Goal: Task Accomplishment & Management: Manage account settings

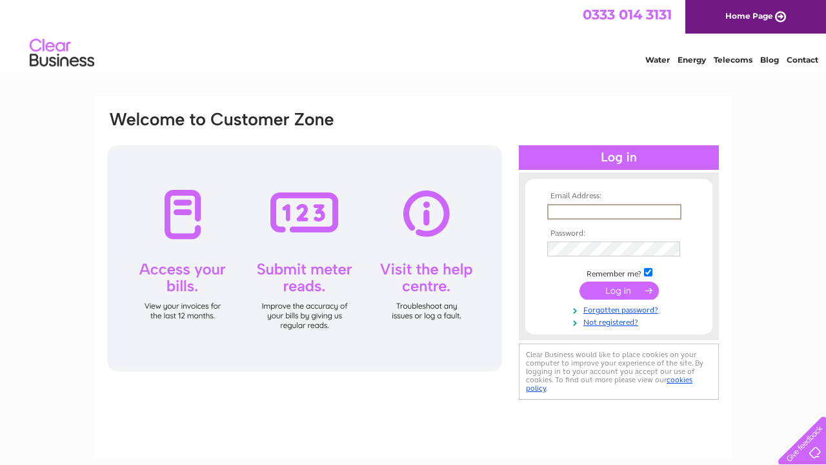
type input "[EMAIL_ADDRESS][DOMAIN_NAME]"
click at [613, 287] on input "submit" at bounding box center [619, 290] width 79 height 18
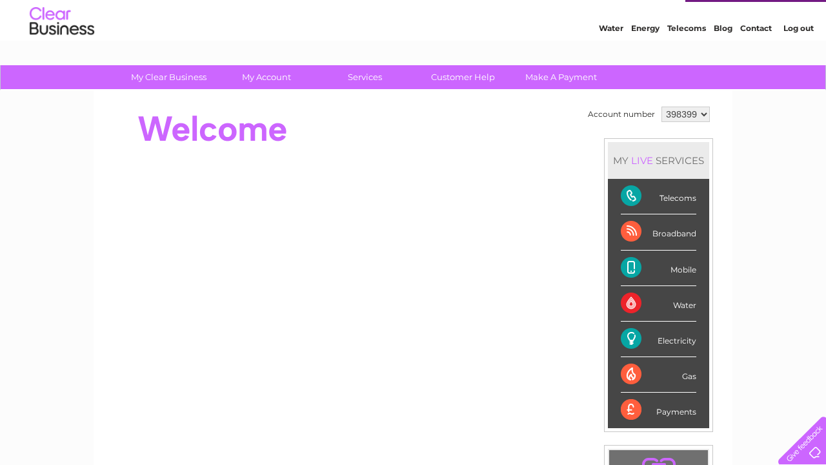
scroll to position [24, 0]
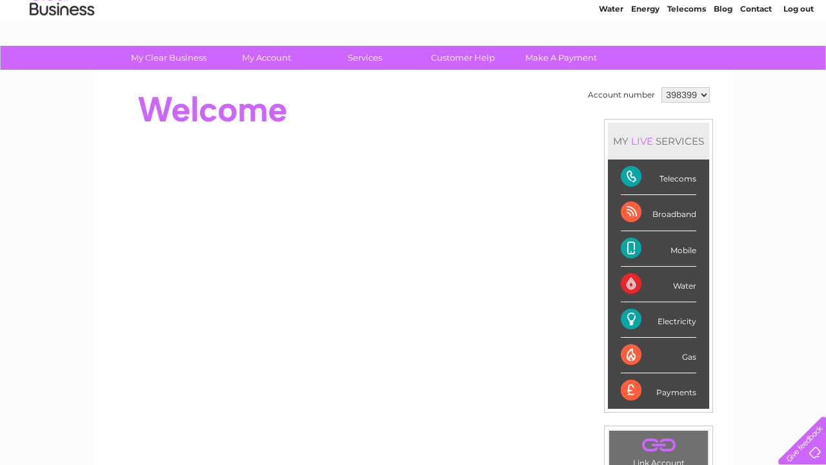
scroll to position [47, 0]
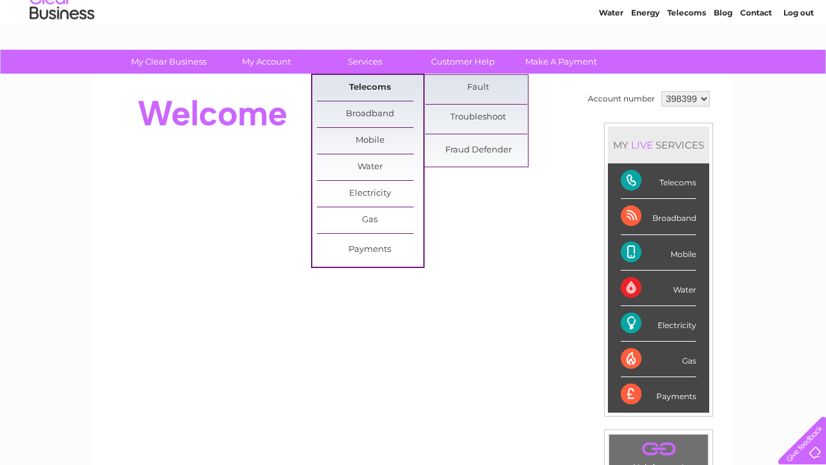
click at [386, 92] on link "Telecoms" at bounding box center [370, 88] width 106 height 26
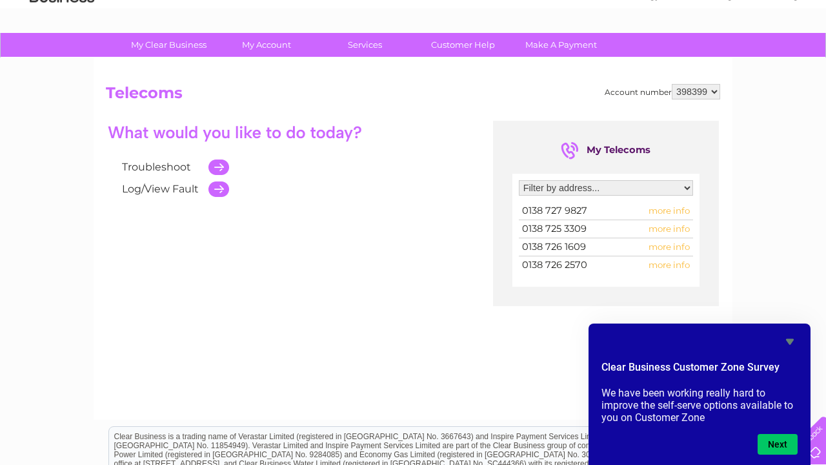
scroll to position [63, 0]
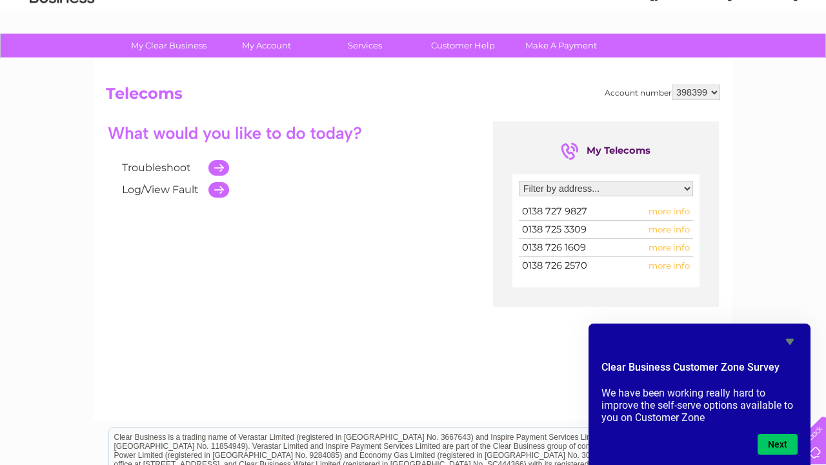
select select "1808682"
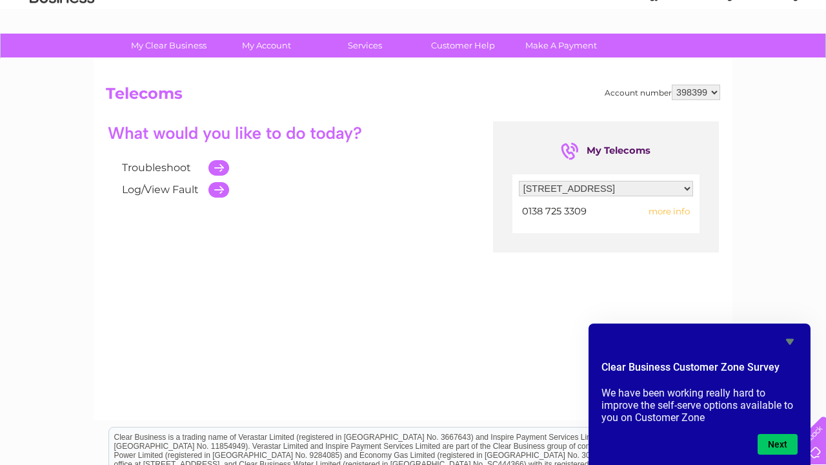
click at [667, 212] on span "more info" at bounding box center [669, 211] width 41 height 10
click at [790, 340] on icon "Hide survey" at bounding box center [790, 342] width 8 height 6
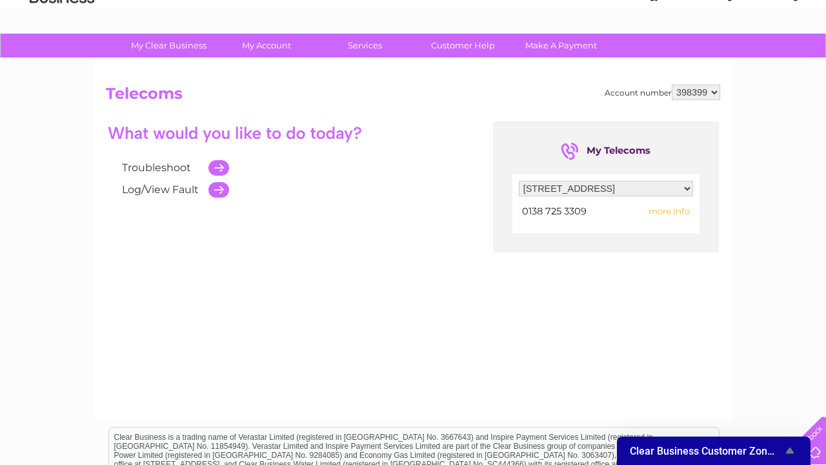
click at [671, 210] on span "more info" at bounding box center [669, 211] width 41 height 10
click at [669, 211] on span "more info" at bounding box center [669, 211] width 41 height 10
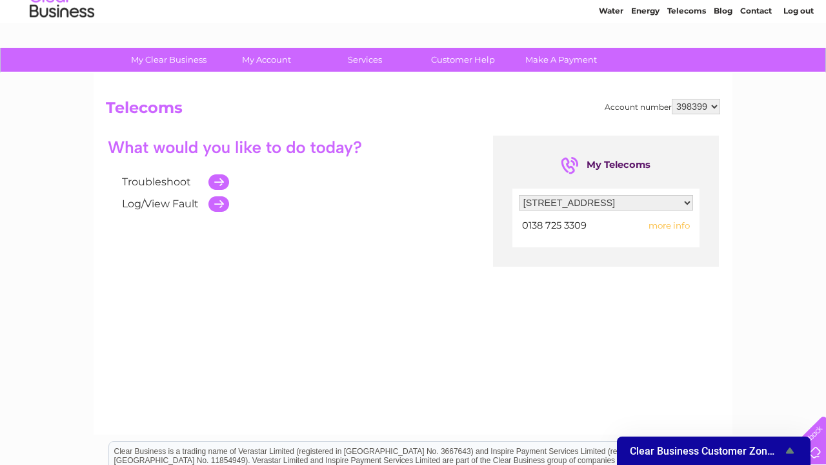
scroll to position [47, 0]
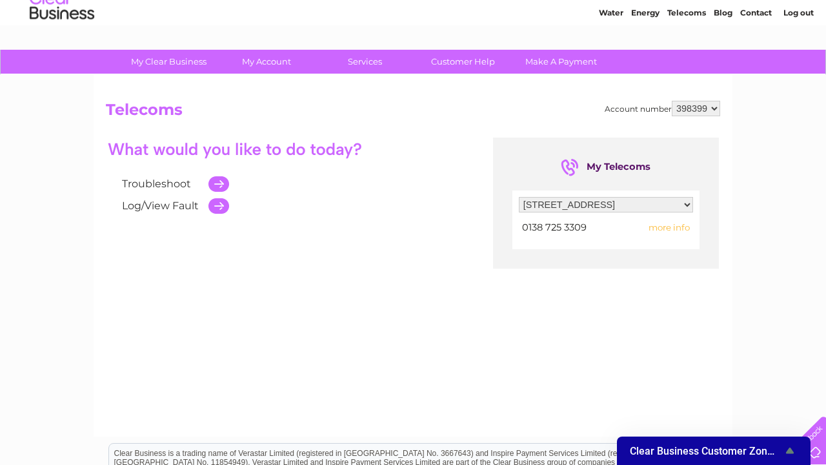
click at [676, 228] on span "more info" at bounding box center [669, 227] width 41 height 10
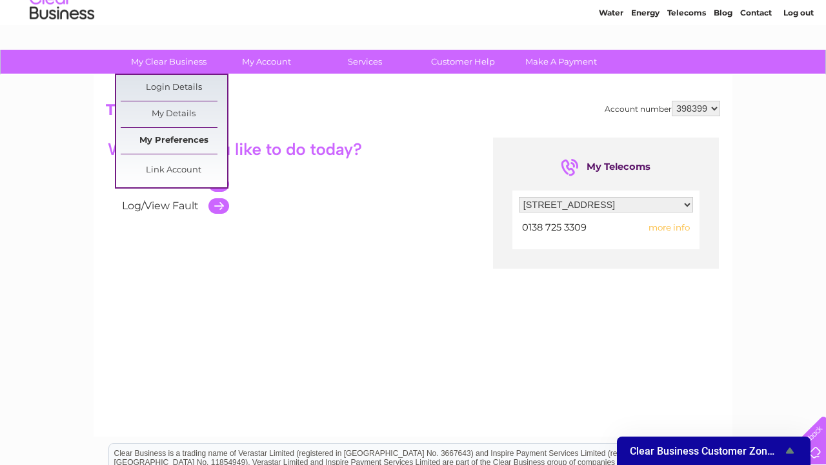
click at [169, 142] on link "My Preferences" at bounding box center [174, 141] width 106 height 26
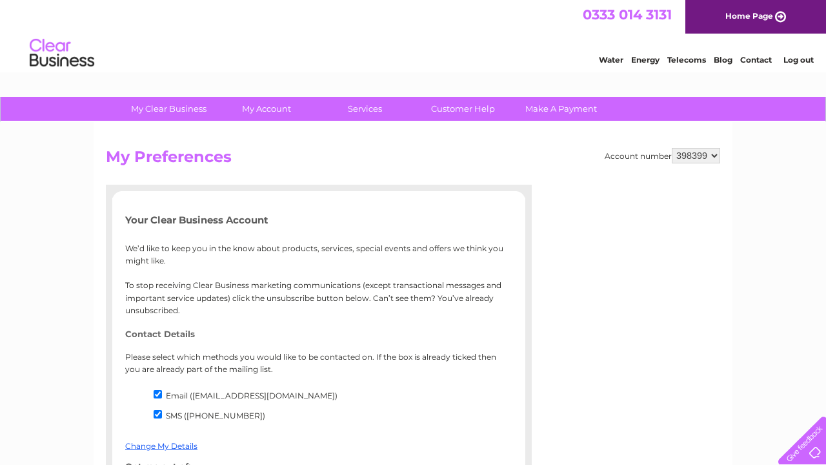
click at [685, 58] on link "Telecoms" at bounding box center [686, 60] width 39 height 10
